Goal: Transaction & Acquisition: Download file/media

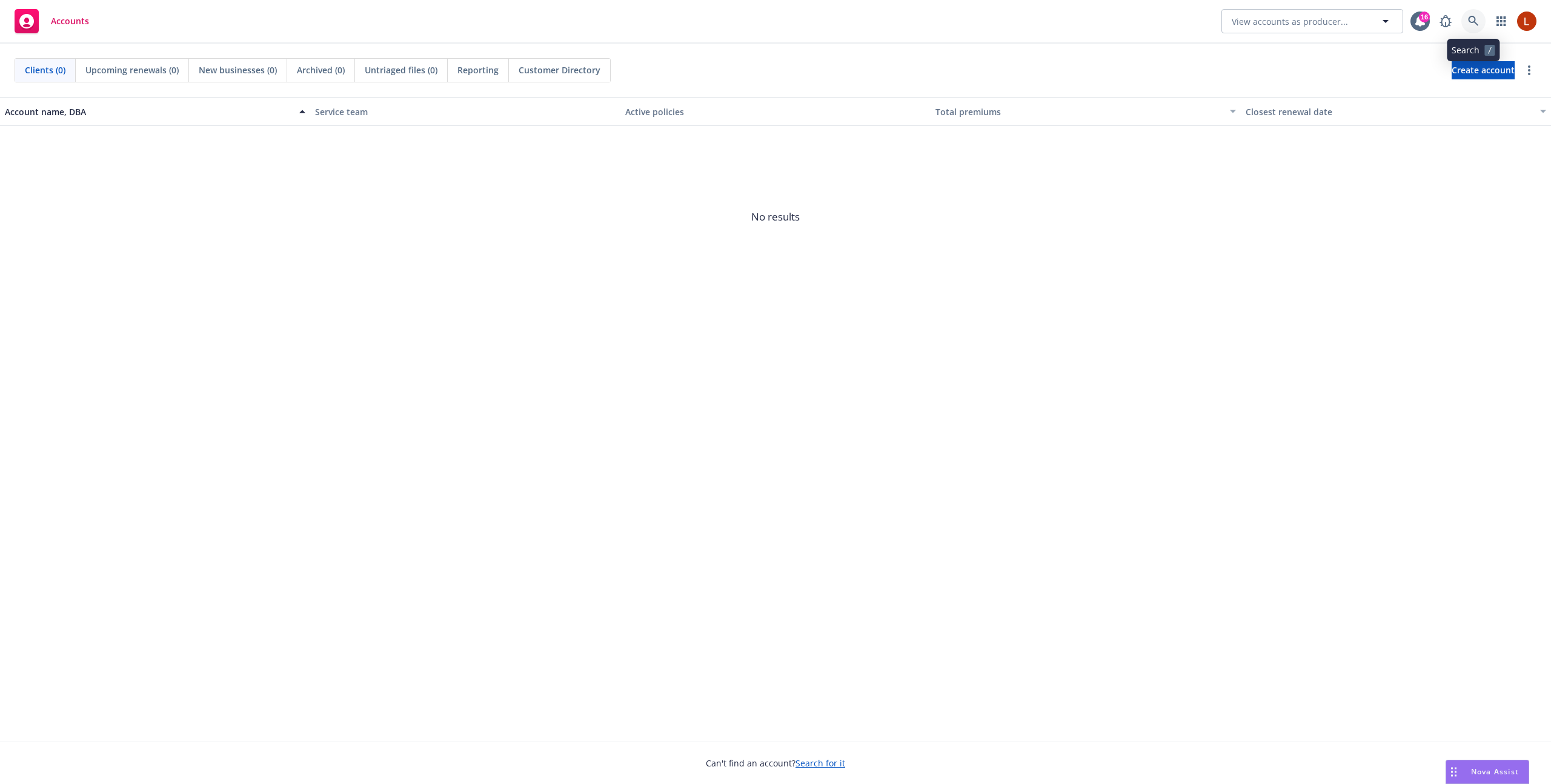
click at [1470, 16] on icon at bounding box center [1473, 21] width 10 height 10
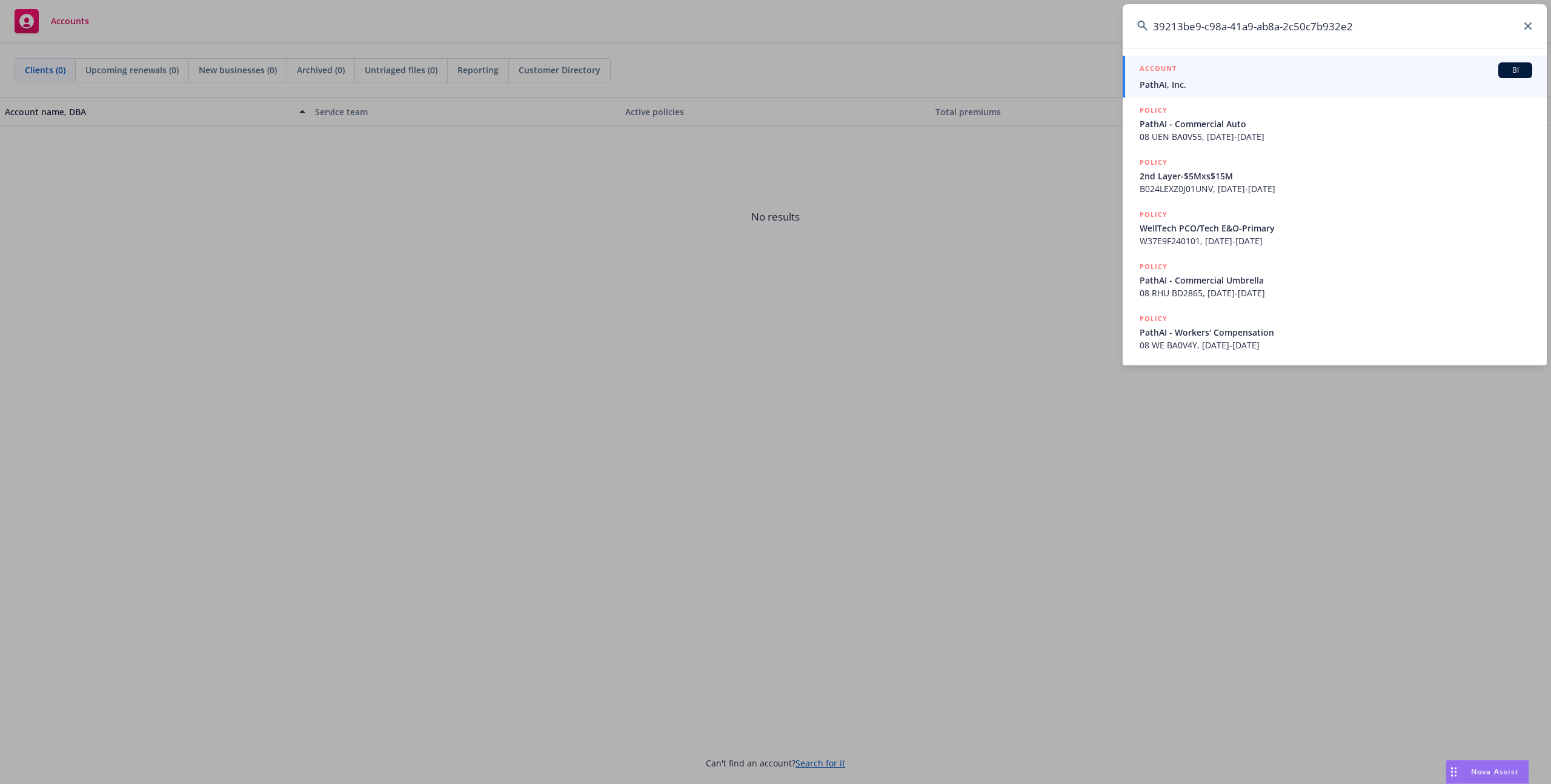
drag, startPoint x: 1157, startPoint y: 26, endPoint x: 1132, endPoint y: 26, distance: 25.0
click at [1132, 26] on input "39213be9-c98a-41a9-ab8a-2c50c7b932e2" at bounding box center [1335, 26] width 424 height 43
type input "39213be9-c98a-41a9-ab8a-2c50c7b932e2"
click at [1172, 76] on h5 "ACCOUNT" at bounding box center [1159, 69] width 37 height 14
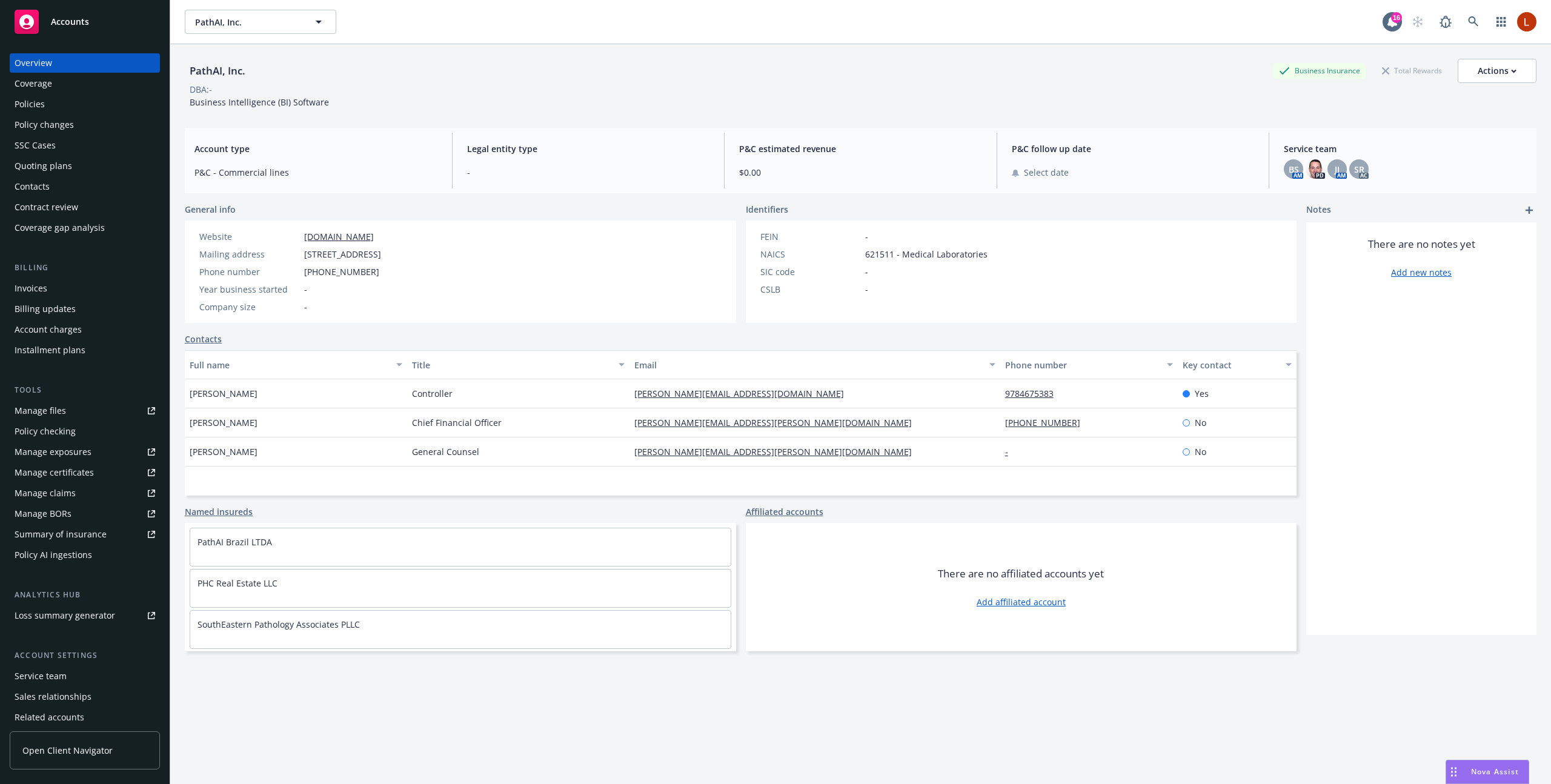
click at [68, 413] on link "Manage files" at bounding box center [84, 411] width 150 height 19
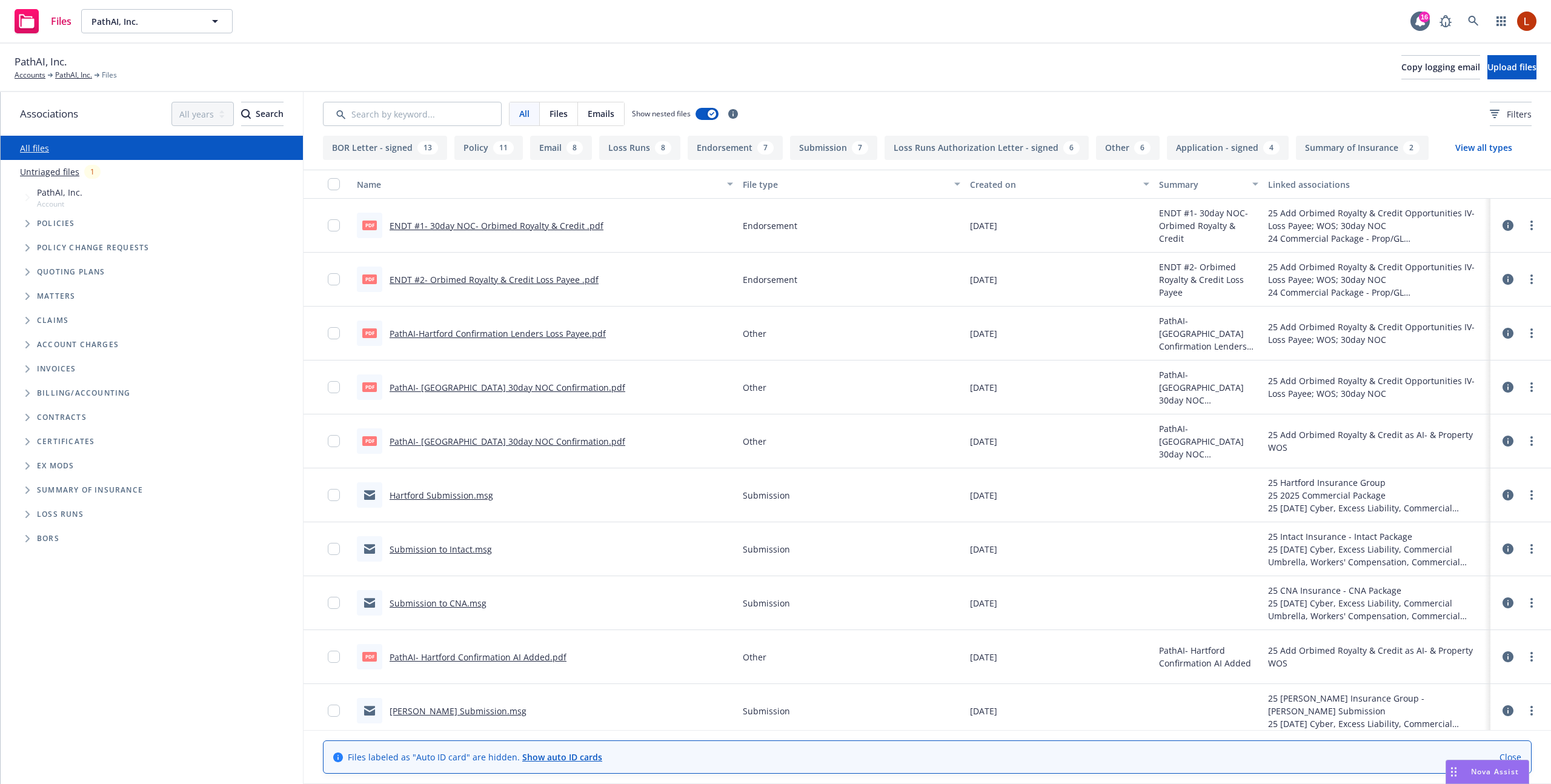
click at [1501, 227] on div at bounding box center [1521, 225] width 51 height 39
click at [1511, 225] on icon at bounding box center [1508, 225] width 11 height 11
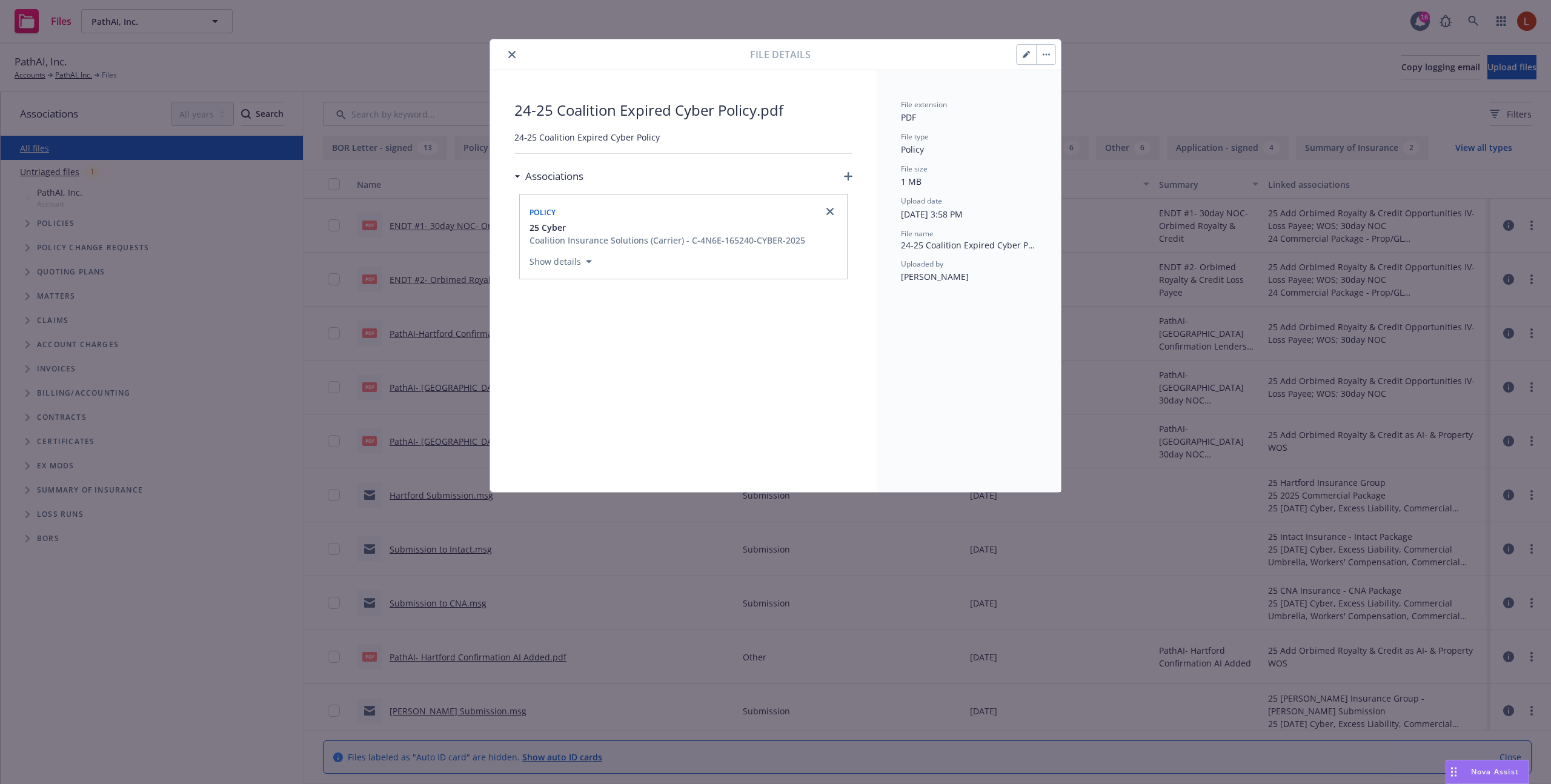
click at [581, 265] on button "Show details" at bounding box center [560, 261] width 72 height 14
click at [1043, 50] on button "button" at bounding box center [1046, 54] width 19 height 19
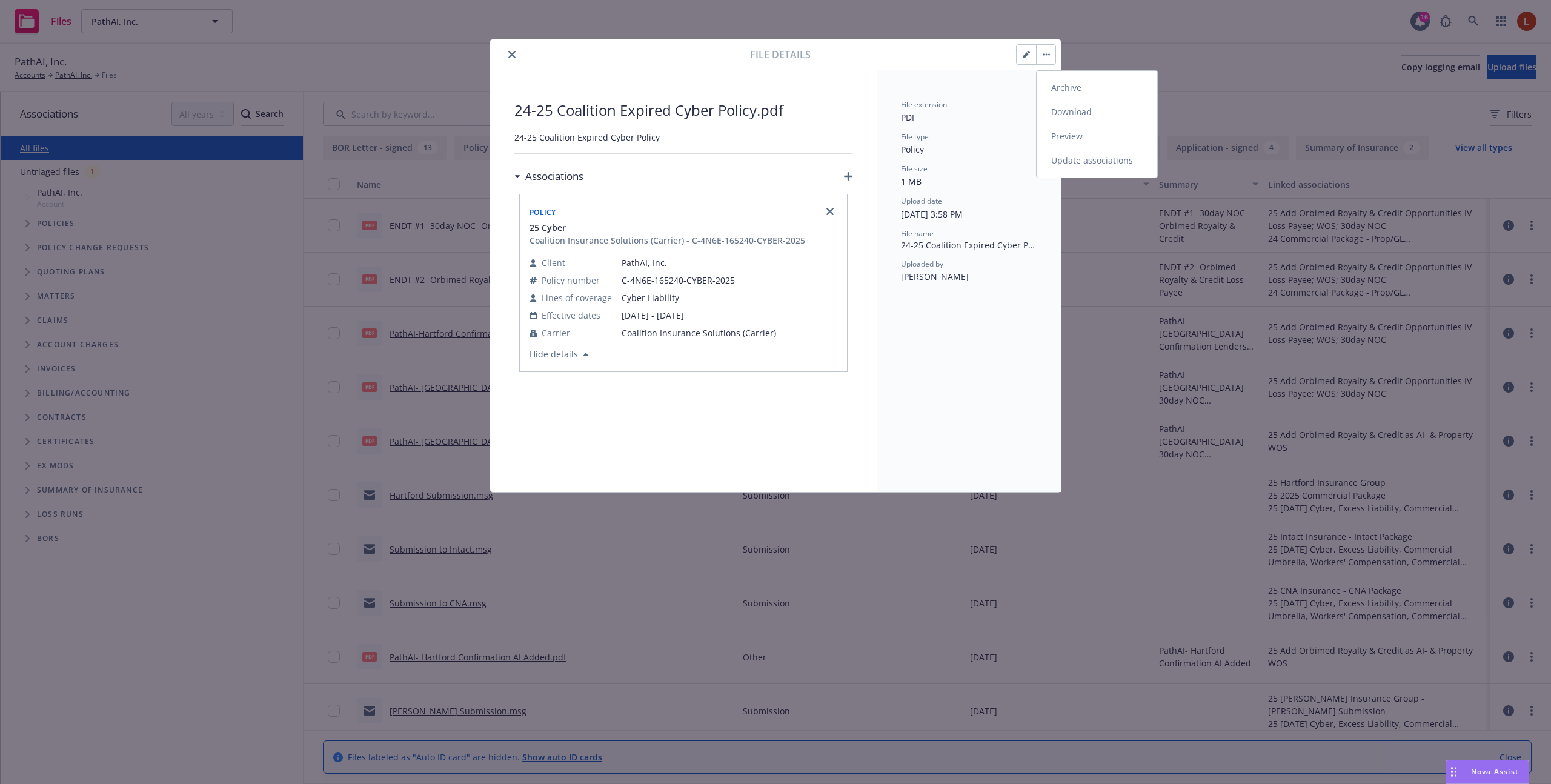
click at [1076, 118] on link "Download" at bounding box center [1097, 112] width 121 height 24
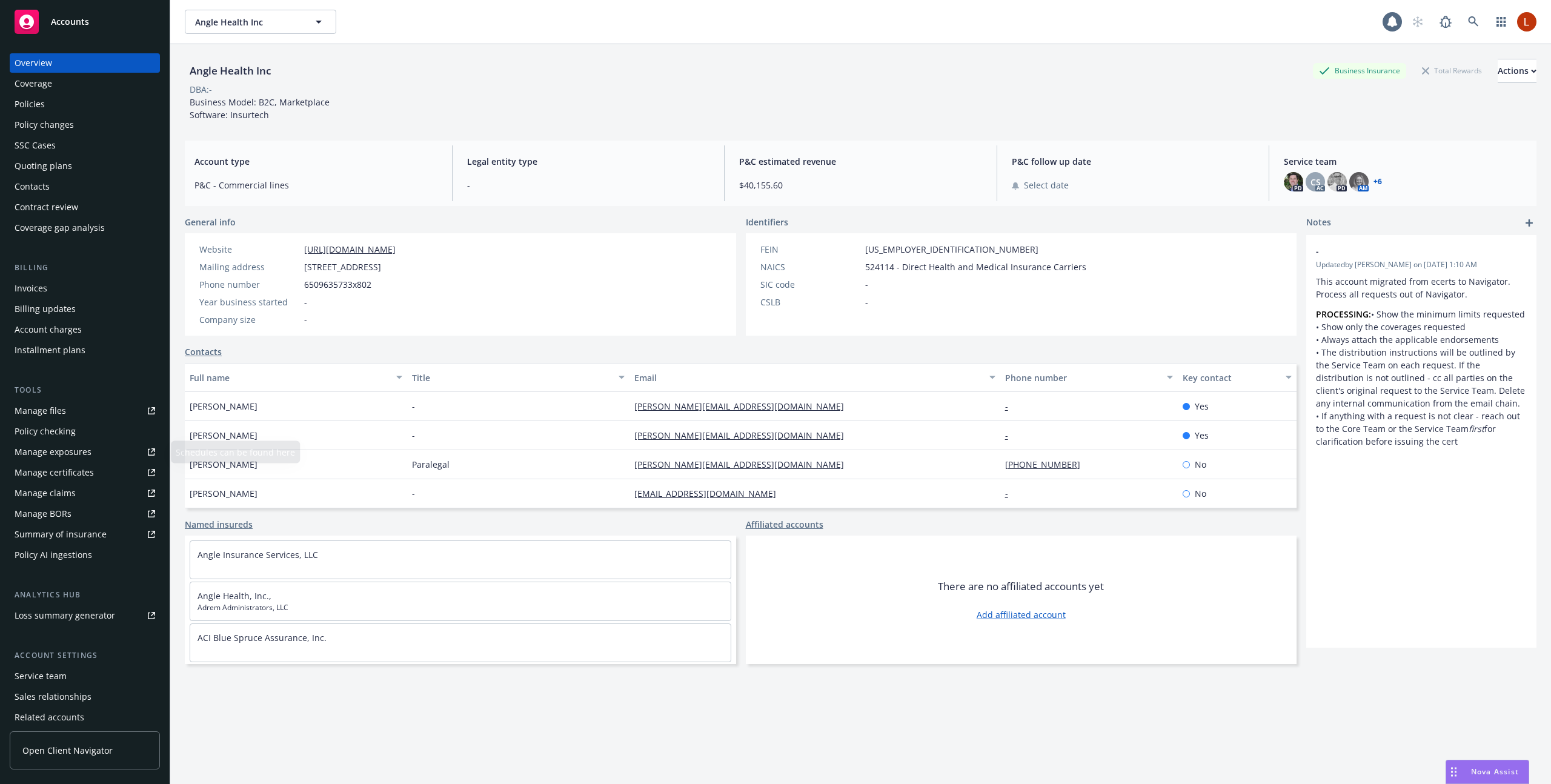
click at [75, 412] on link "Manage files" at bounding box center [84, 411] width 150 height 19
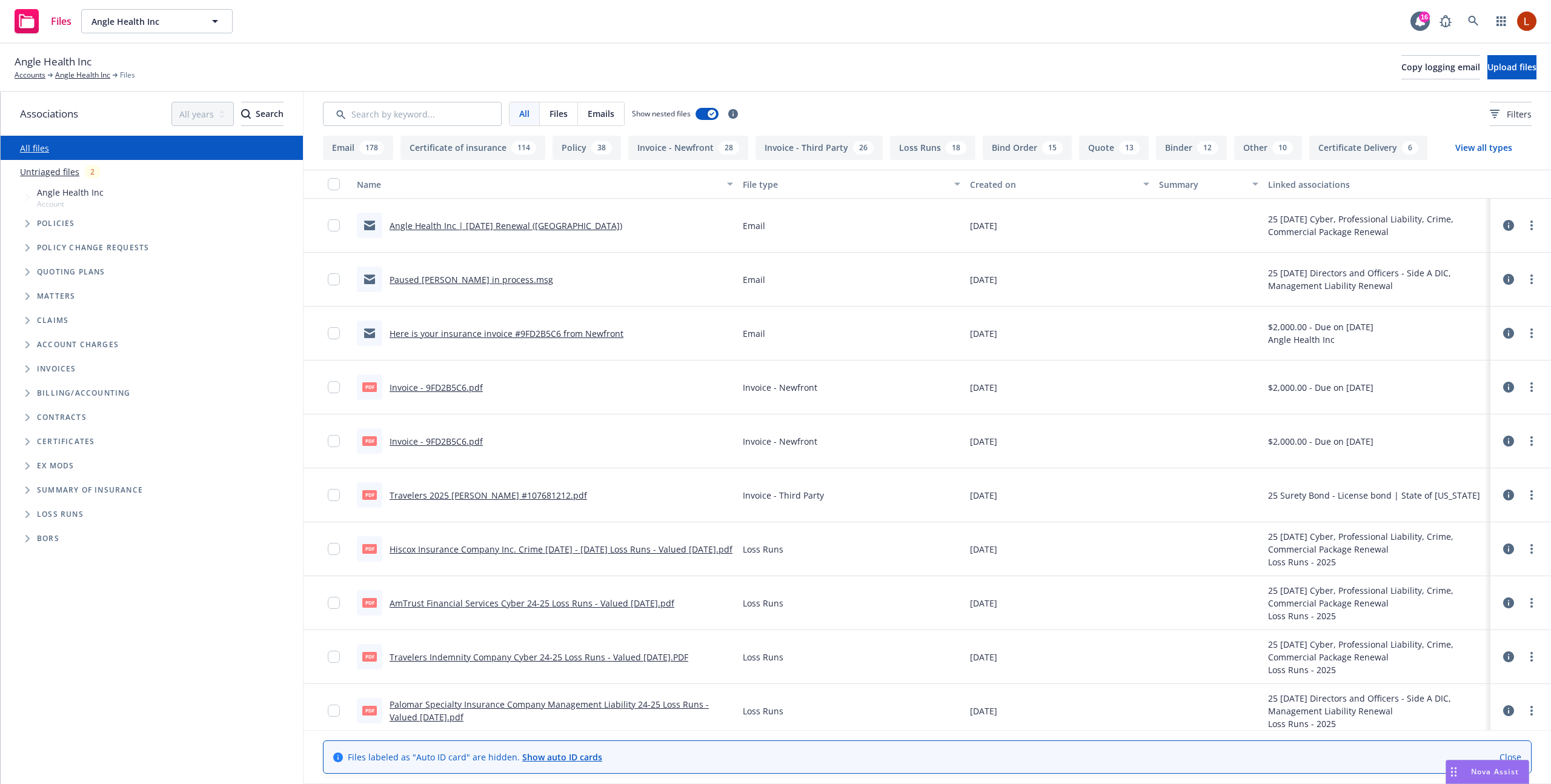
click at [1512, 221] on icon at bounding box center [1508, 225] width 11 height 11
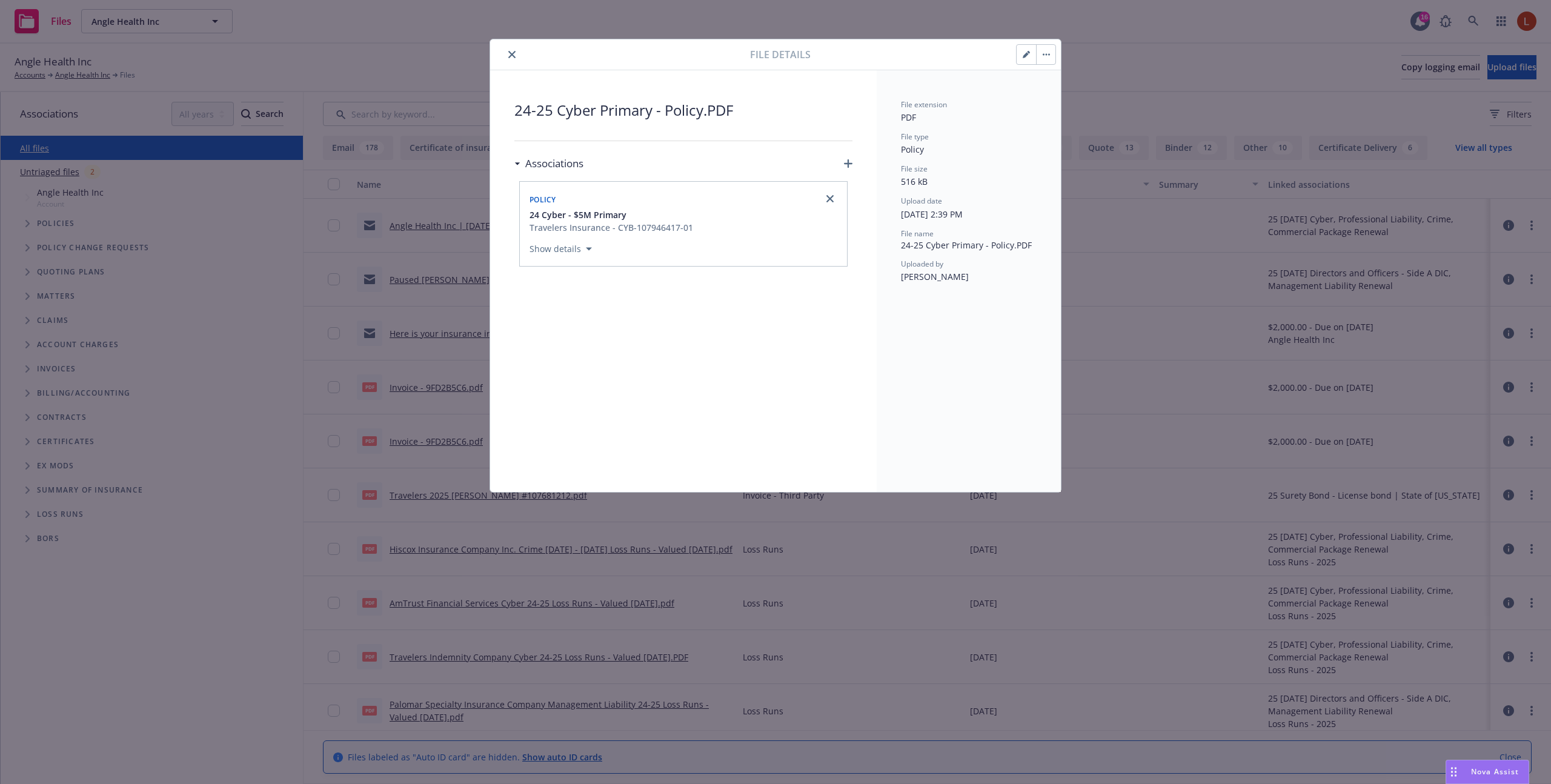
click at [1044, 57] on button "button" at bounding box center [1046, 54] width 19 height 19
click at [1061, 107] on link "Download" at bounding box center [1097, 112] width 121 height 24
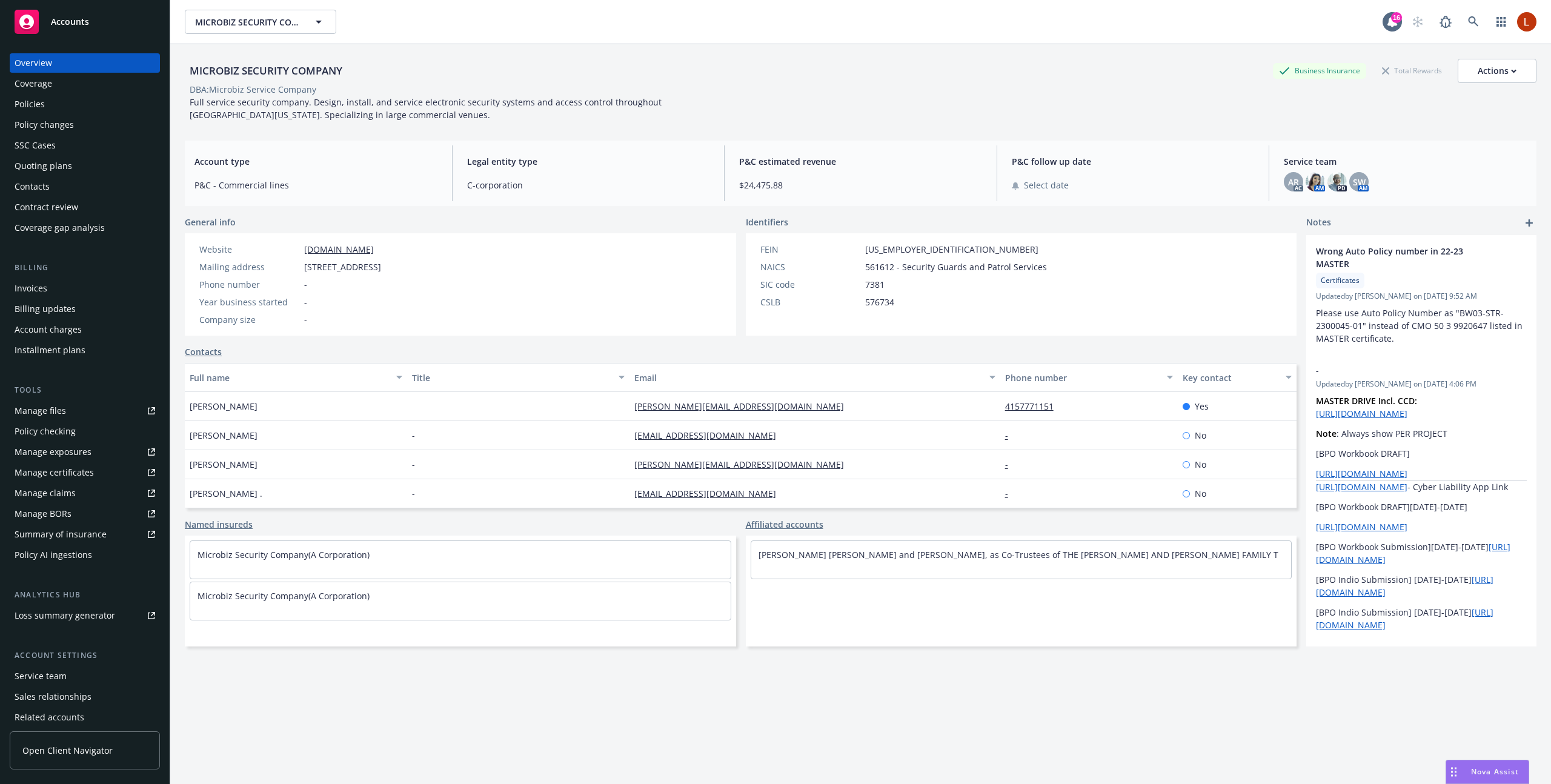
click at [113, 409] on link "Manage files" at bounding box center [84, 411] width 150 height 19
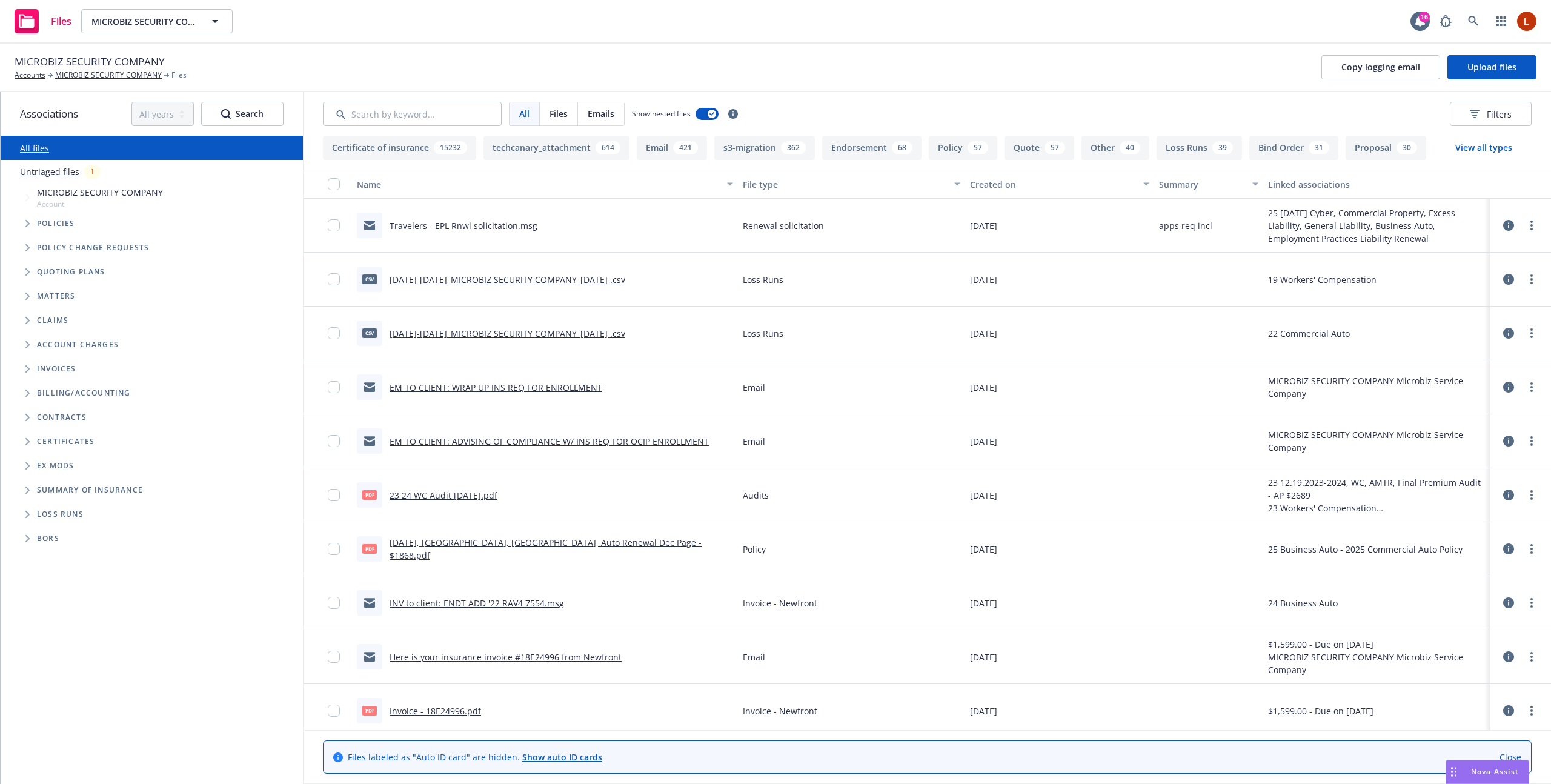
click at [1506, 233] on button at bounding box center [1509, 225] width 12 height 24
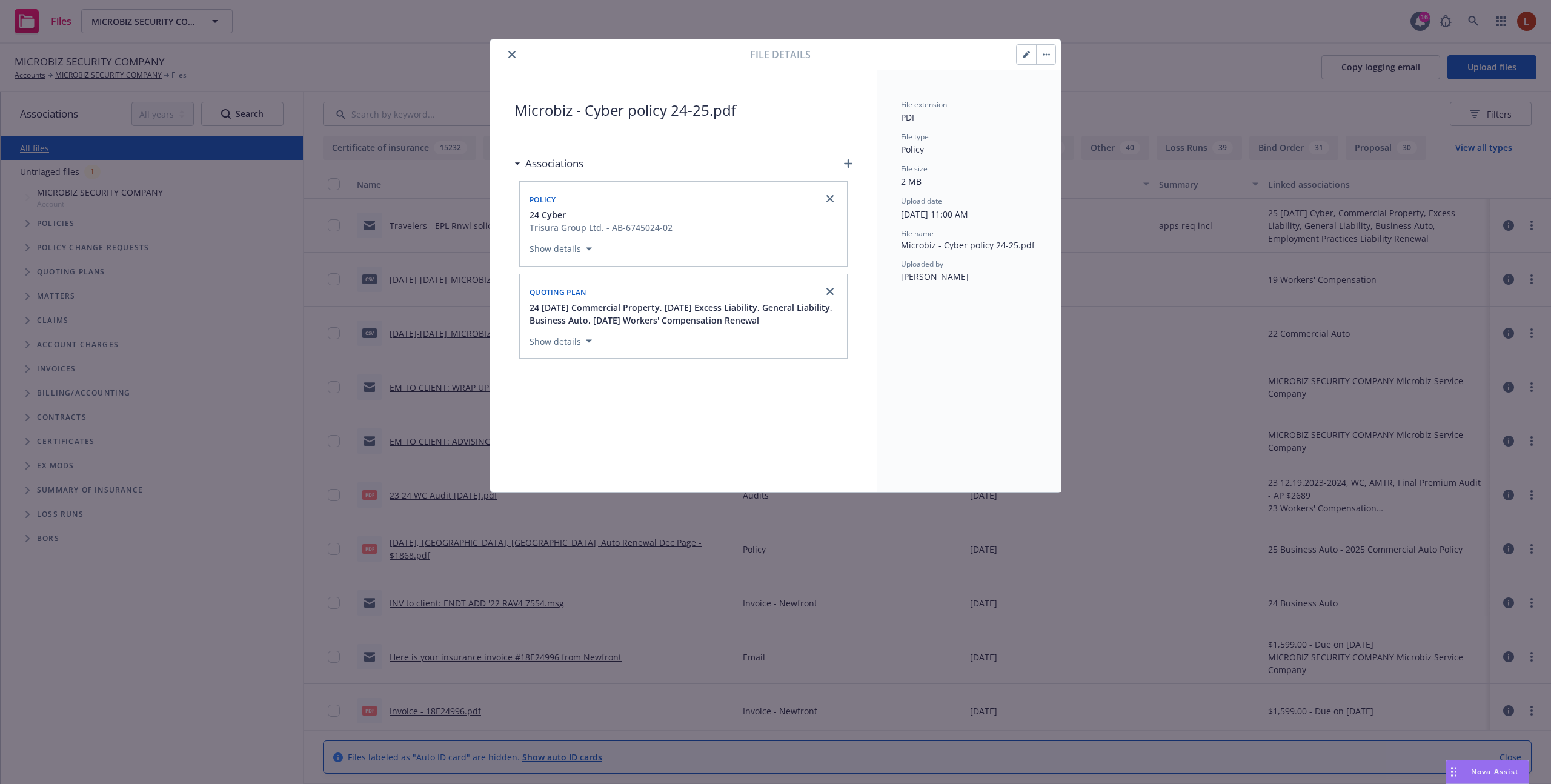
click at [1044, 57] on button "button" at bounding box center [1046, 54] width 19 height 19
click at [1048, 110] on link "Download" at bounding box center [1097, 112] width 121 height 24
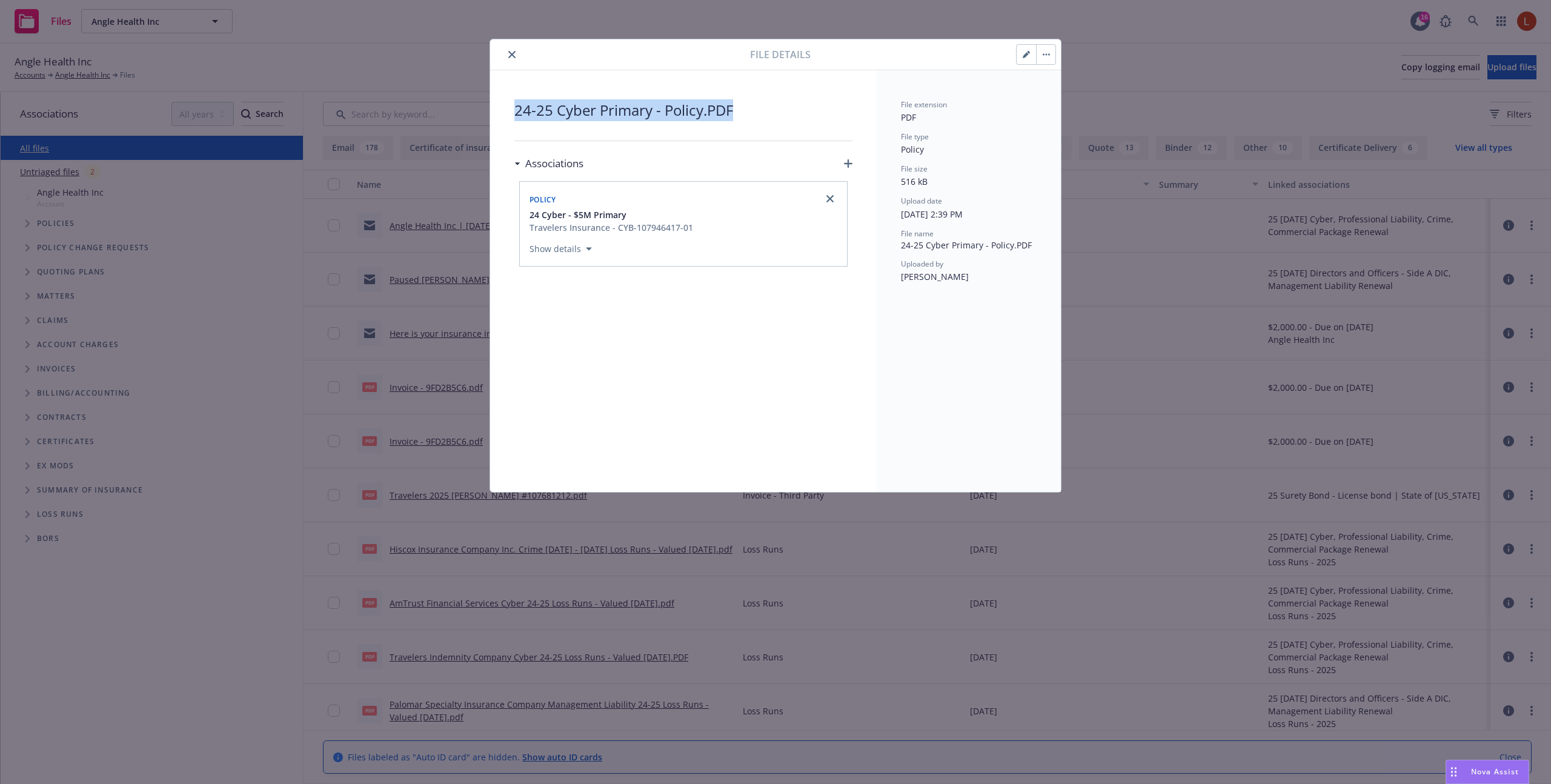
drag, startPoint x: 794, startPoint y: 106, endPoint x: 496, endPoint y: 106, distance: 298.0
click at [496, 106] on div "24-25 Cyber Primary - Policy.PDF Associations Policy 24 Cyber - $5M Primary Tra…" at bounding box center [683, 280] width 386 height 421
copy span "24-25 Cyber Primary - Policy.PDF"
click at [1051, 56] on button "button" at bounding box center [1046, 54] width 19 height 19
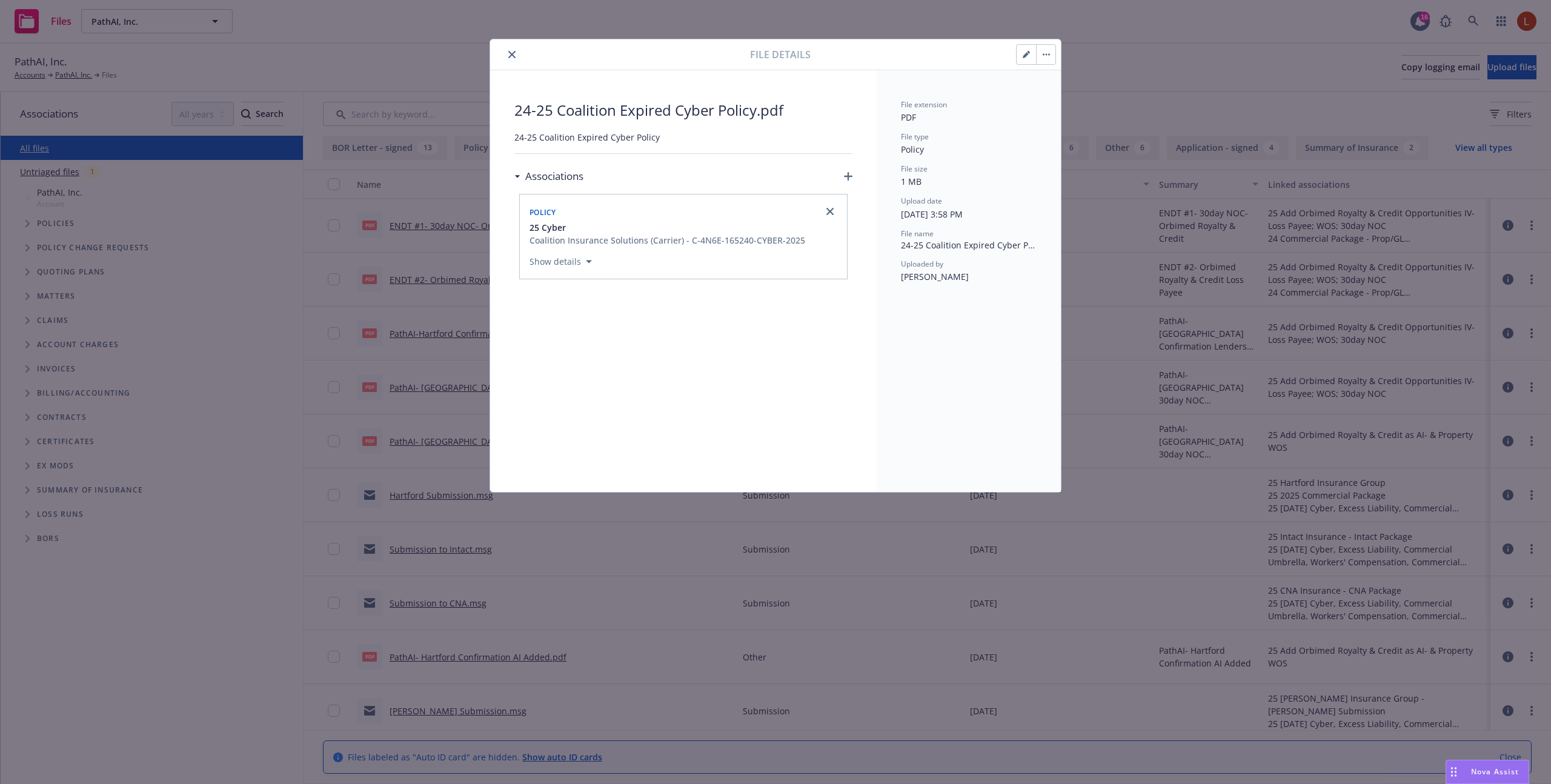
click at [1046, 60] on button "button" at bounding box center [1046, 54] width 19 height 19
click at [1071, 108] on link "Download" at bounding box center [1097, 112] width 121 height 24
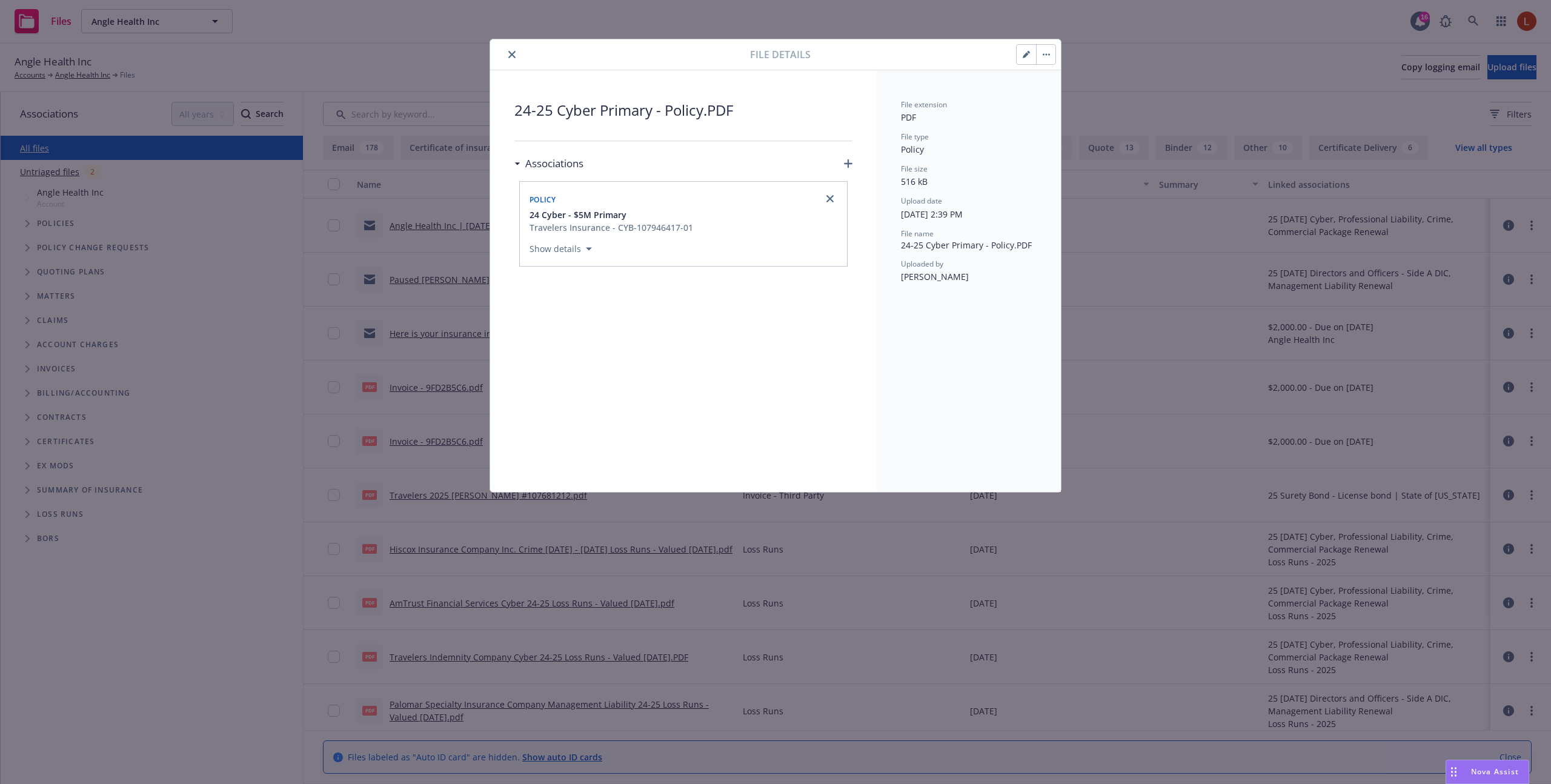
click at [1051, 50] on button "button" at bounding box center [1046, 54] width 19 height 19
click at [1065, 111] on link "Download" at bounding box center [1097, 112] width 121 height 24
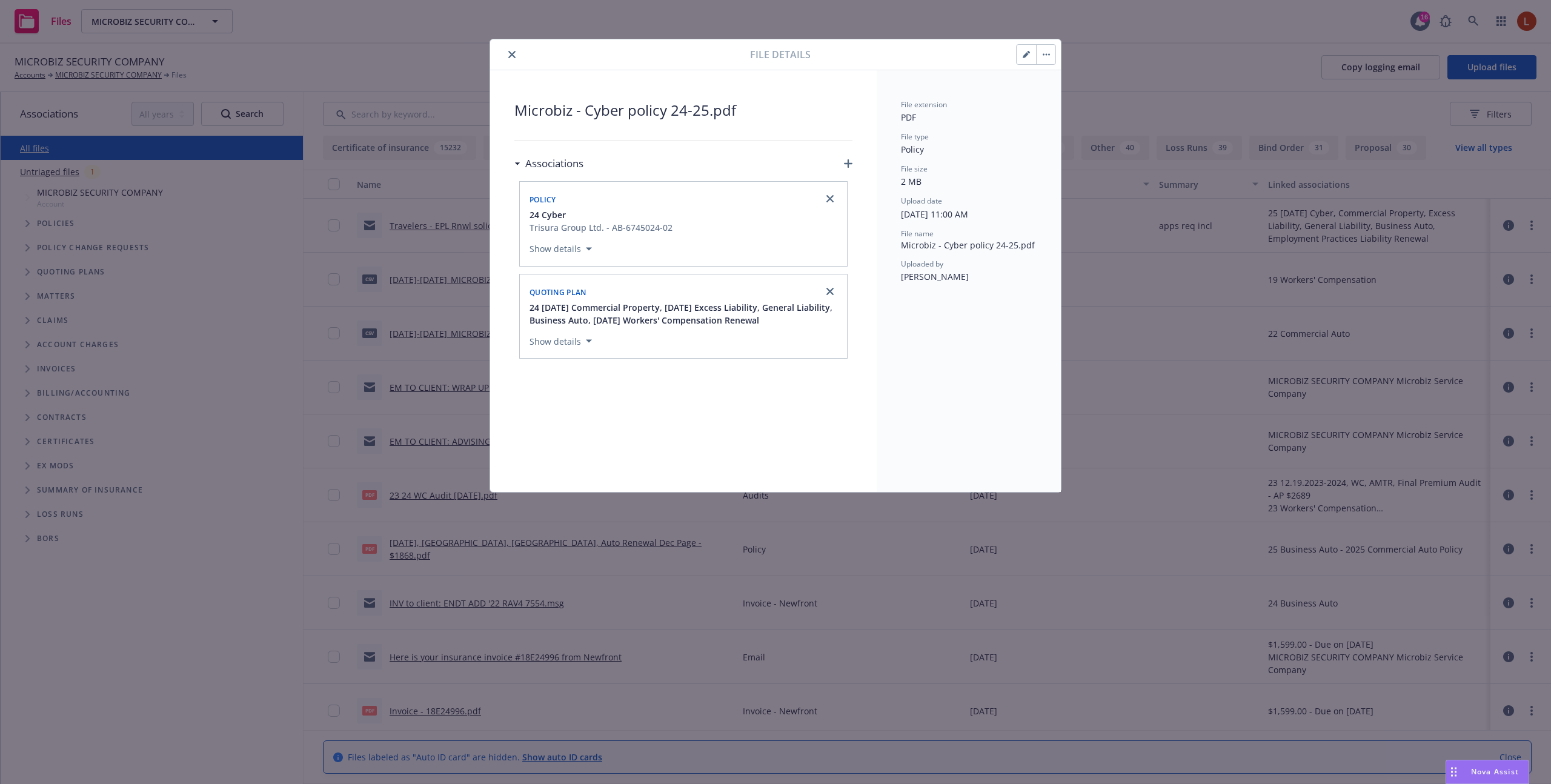
click at [1047, 50] on button "button" at bounding box center [1046, 54] width 19 height 19
click at [1074, 107] on link "Download" at bounding box center [1097, 112] width 121 height 24
